Goal: Check status: Check status

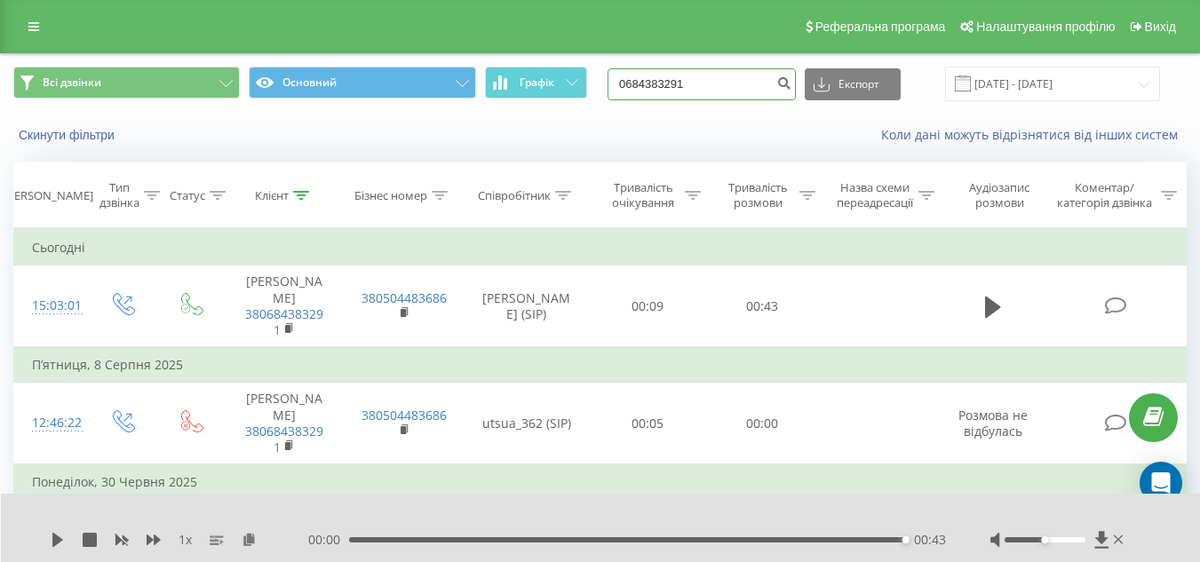
click at [746, 68] on input "0684383291" at bounding box center [701, 84] width 188 height 32
click at [741, 76] on input "0684383291" at bounding box center [701, 84] width 188 height 32
paste input "50951517"
type input "0509515171"
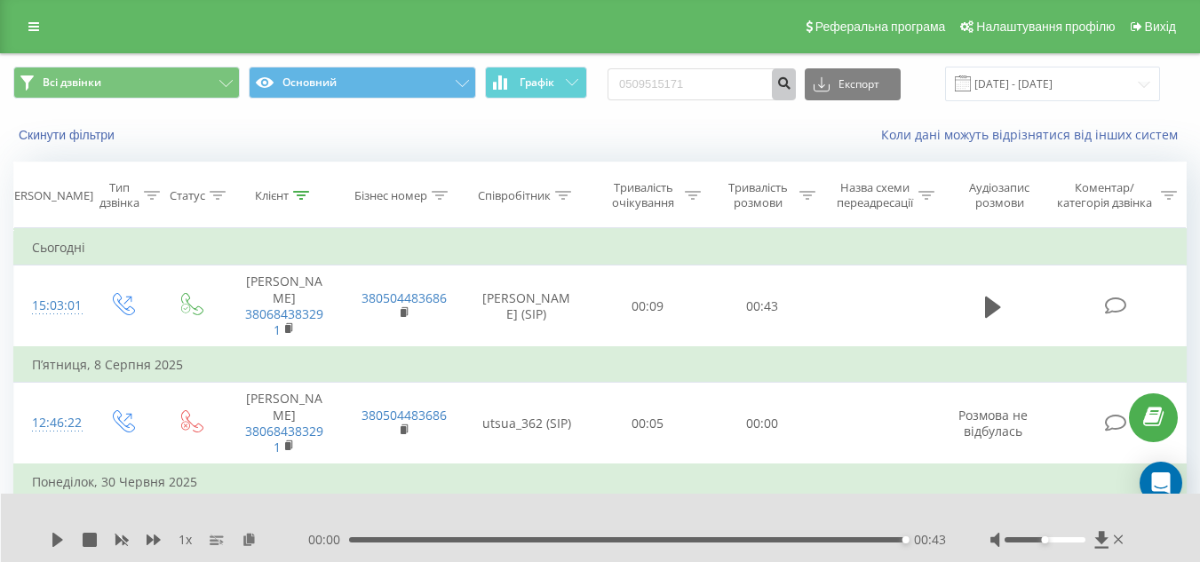
click at [796, 99] on button "submit" at bounding box center [784, 84] width 24 height 32
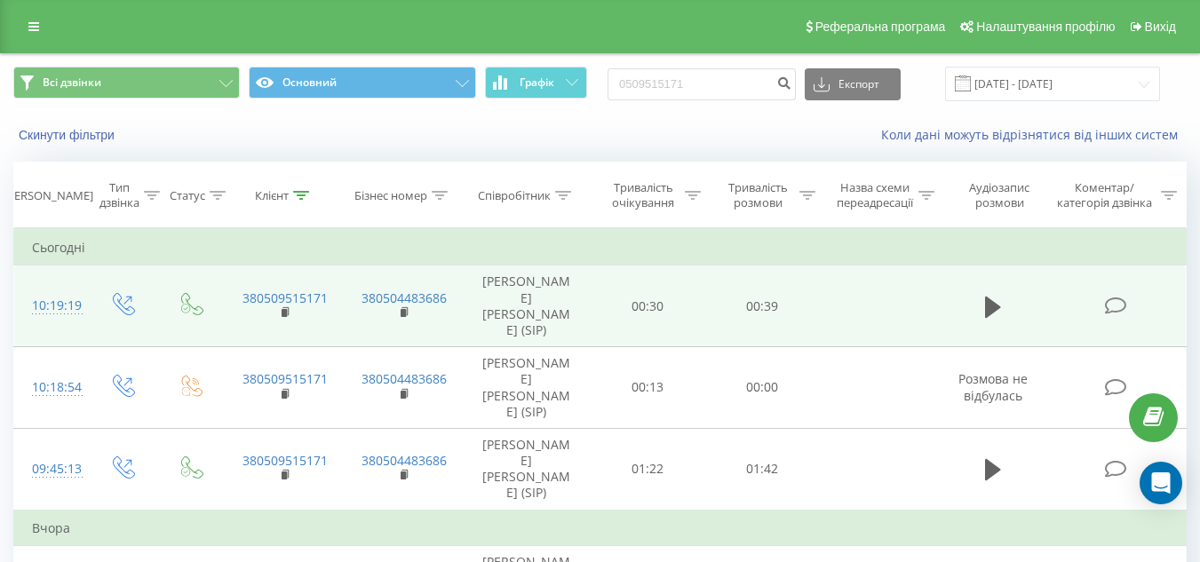
scroll to position [98, 0]
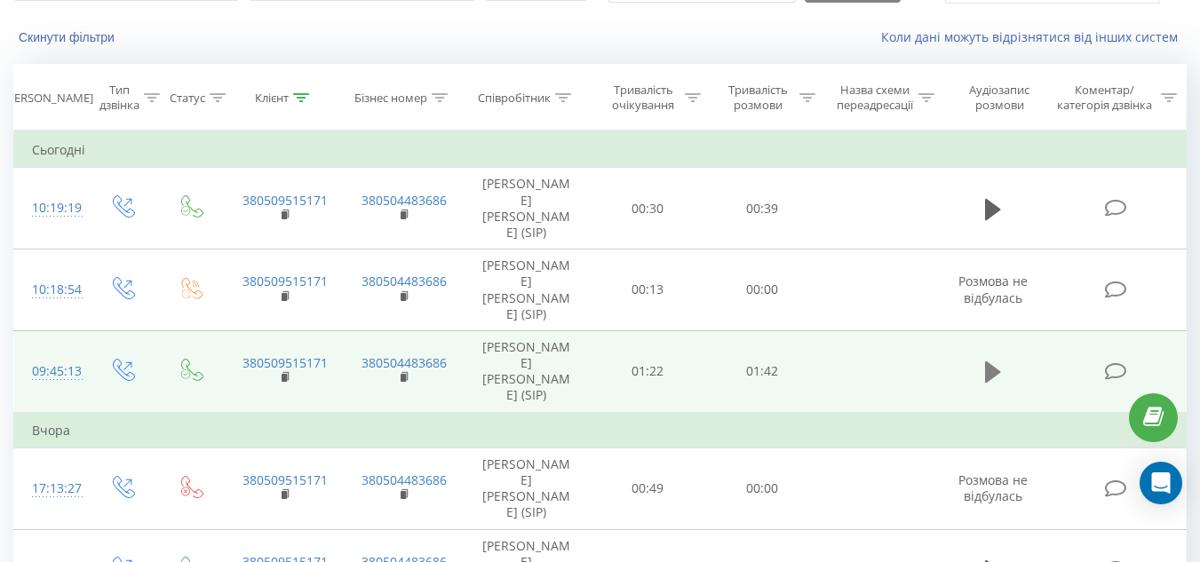
click at [984, 376] on button at bounding box center [993, 372] width 27 height 27
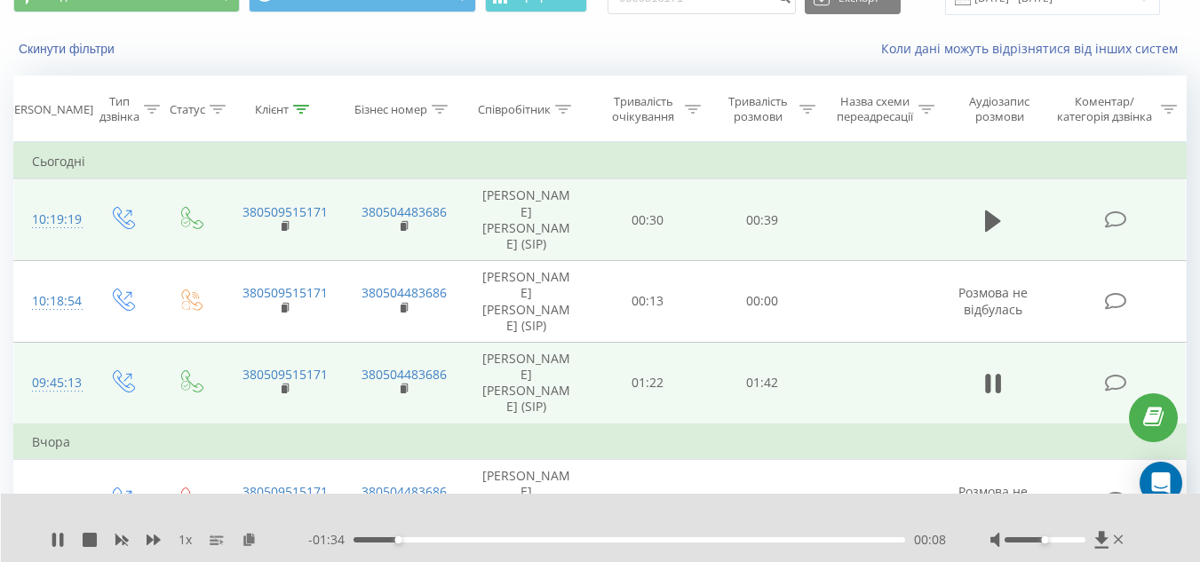
scroll to position [82, 0]
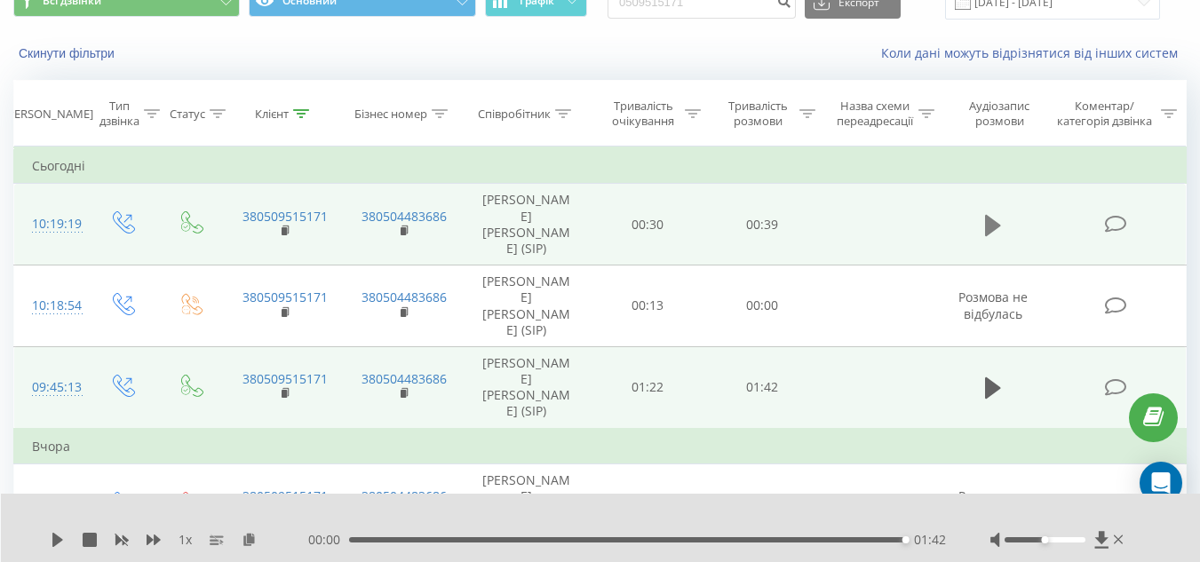
click at [989, 239] on button at bounding box center [993, 225] width 27 height 27
